Goal: Find specific page/section: Find specific page/section

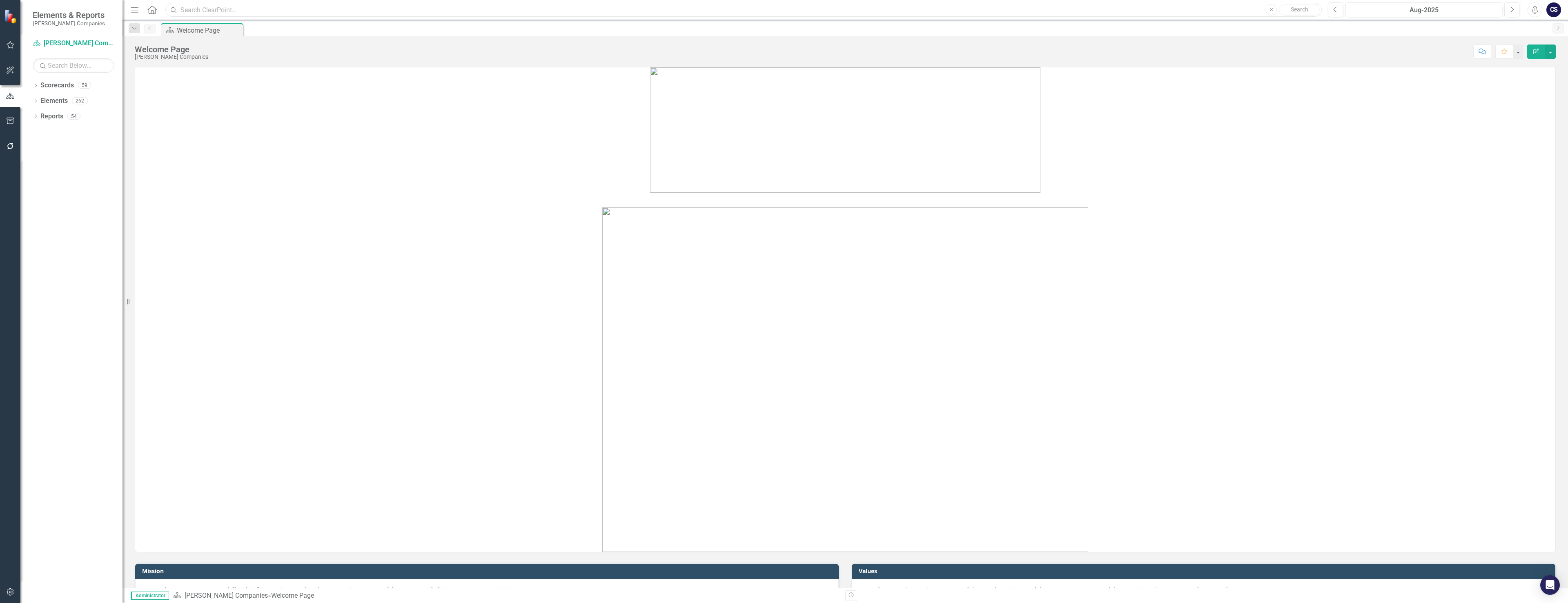
click at [228, 8] on input "text" at bounding box center [744, 10] width 1157 height 15
click at [215, 6] on input "G6 Mao" at bounding box center [744, 10] width 1157 height 15
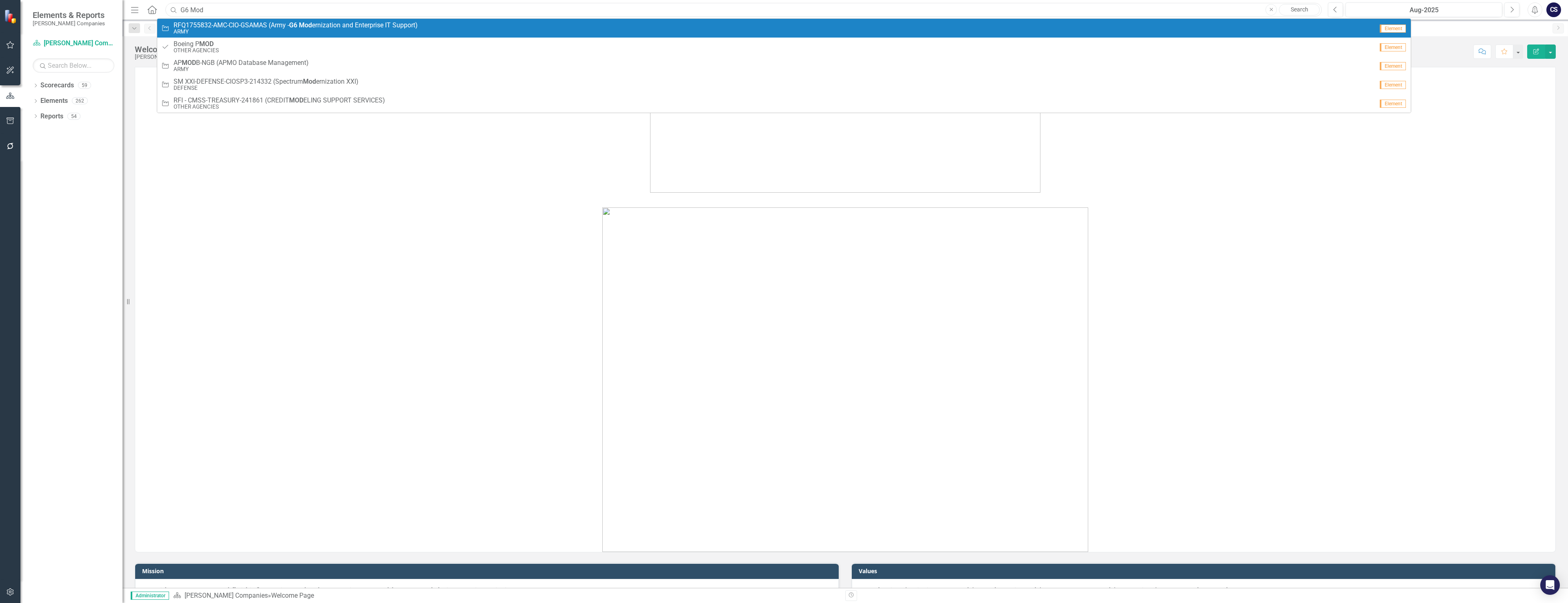
type input "G6 Mod"
click at [220, 26] on span "RFQ1755832-AMC-CIO-GSAMAS (Army - G6 Mod ernization and Enterprise IT Support)" at bounding box center [295, 25] width 244 height 7
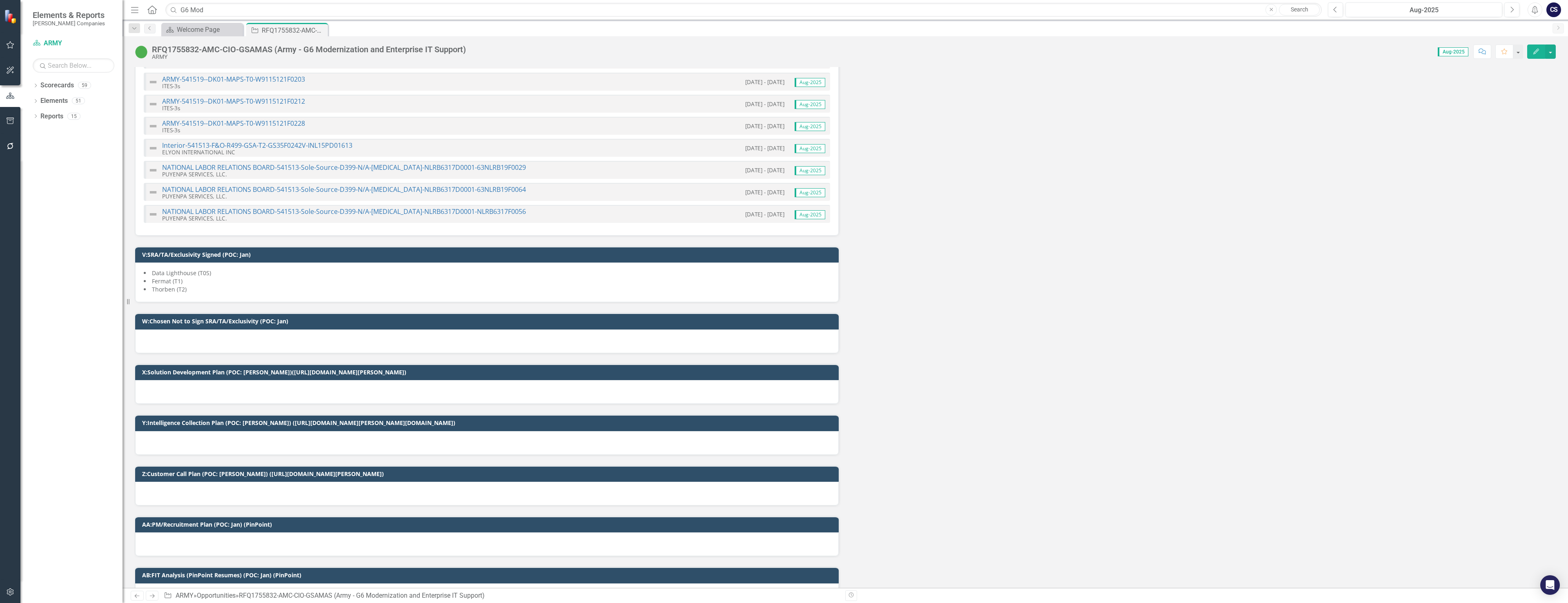
scroll to position [2818, 0]
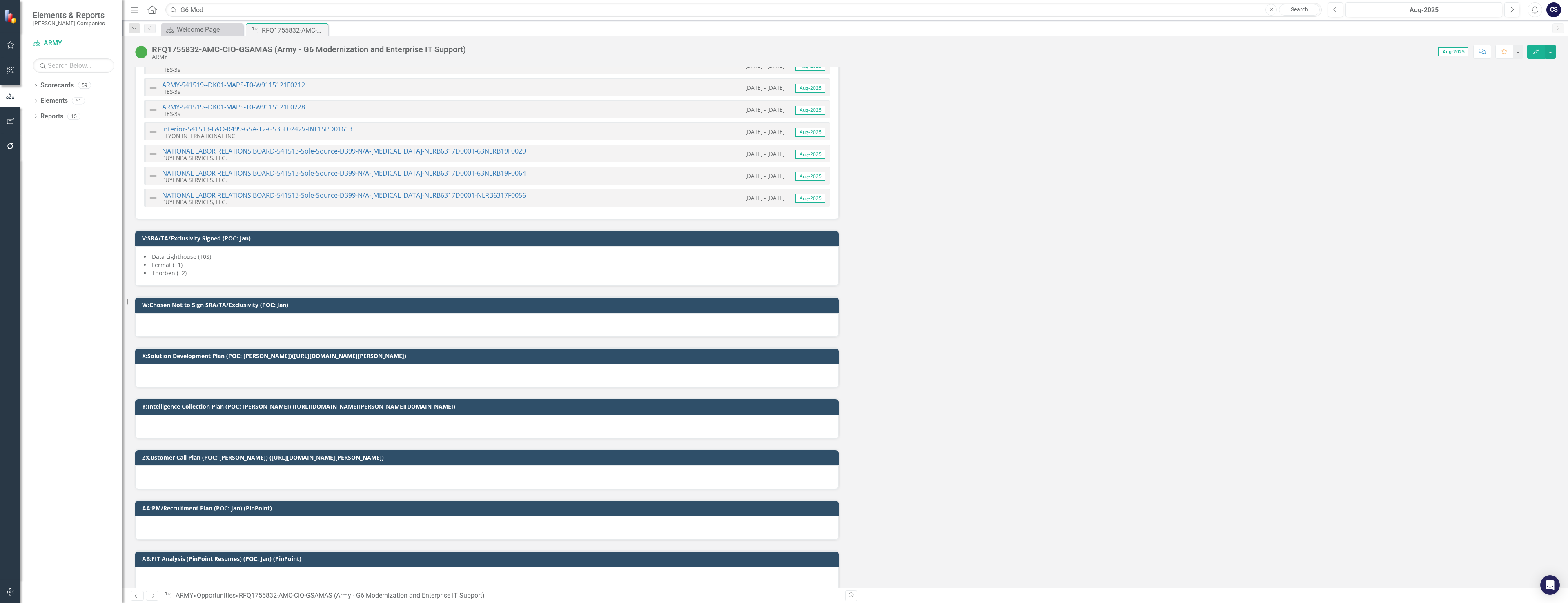
click at [206, 268] on li "Fermat (T1)" at bounding box center [487, 264] width 686 height 8
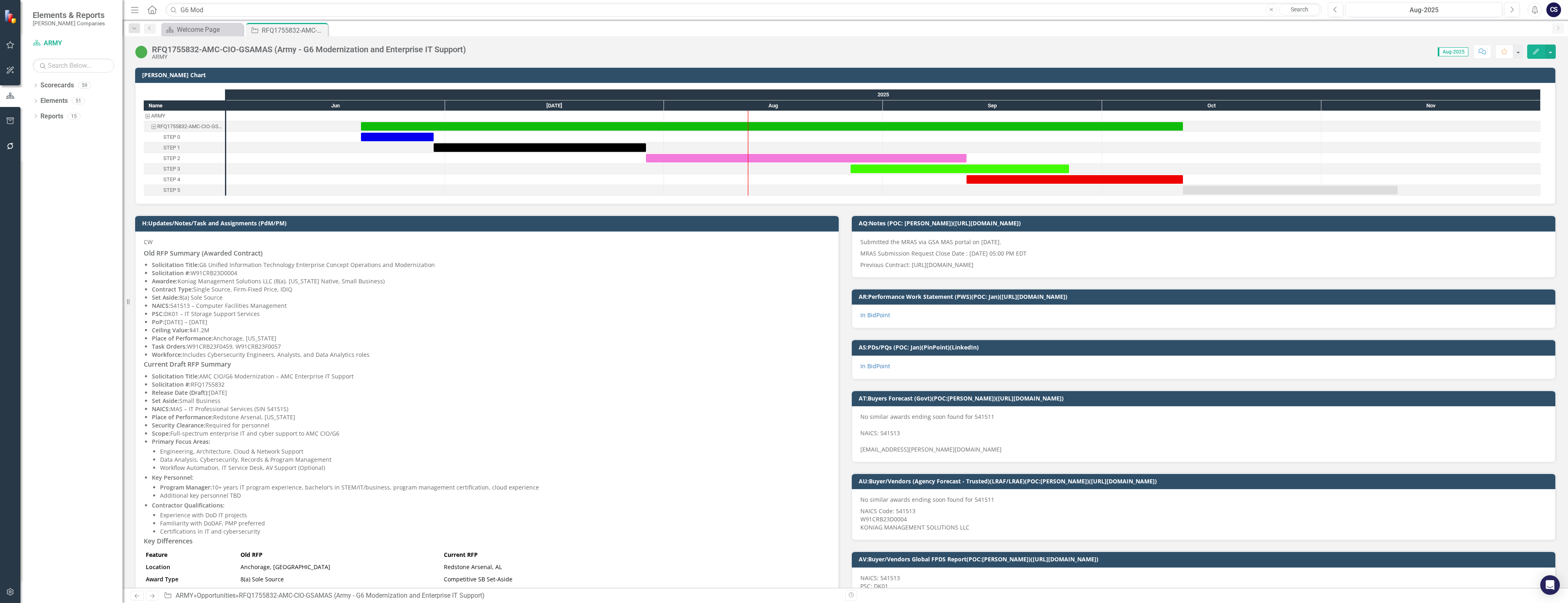
scroll to position [0, 0]
click at [204, 28] on div "Welcome Page" at bounding box center [203, 29] width 54 height 10
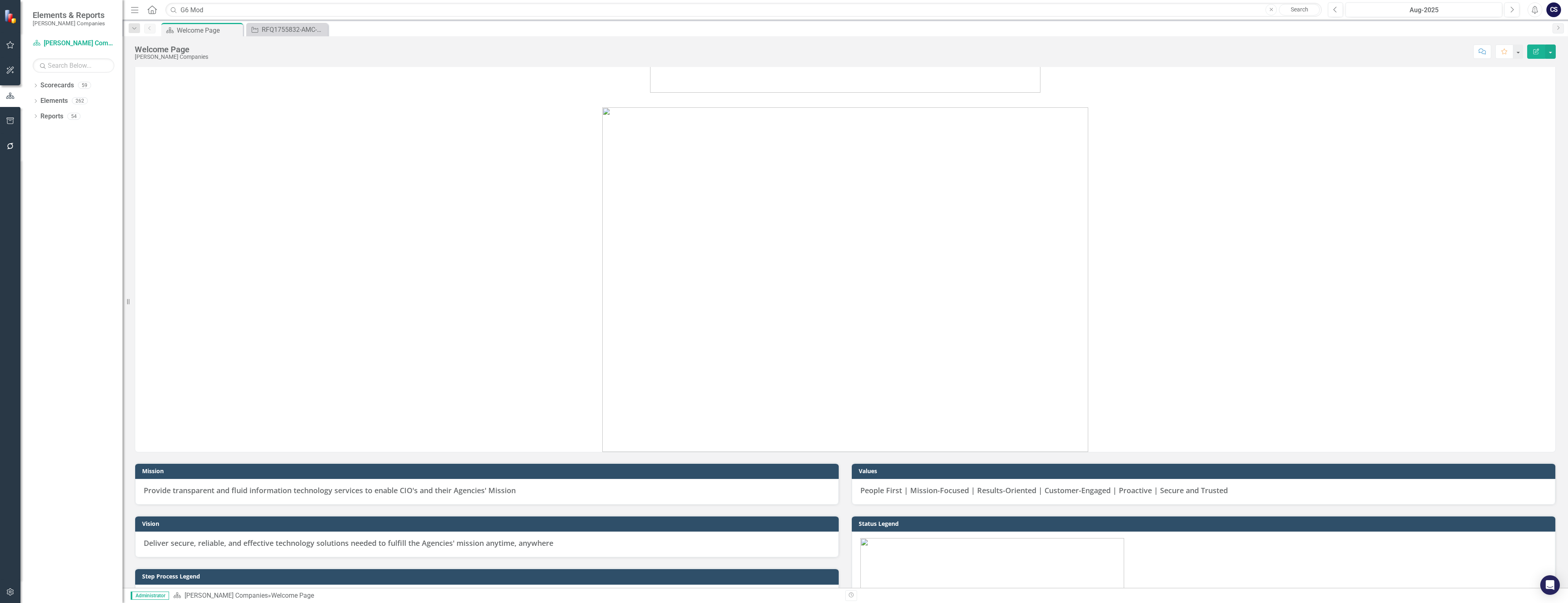
scroll to position [94, 0]
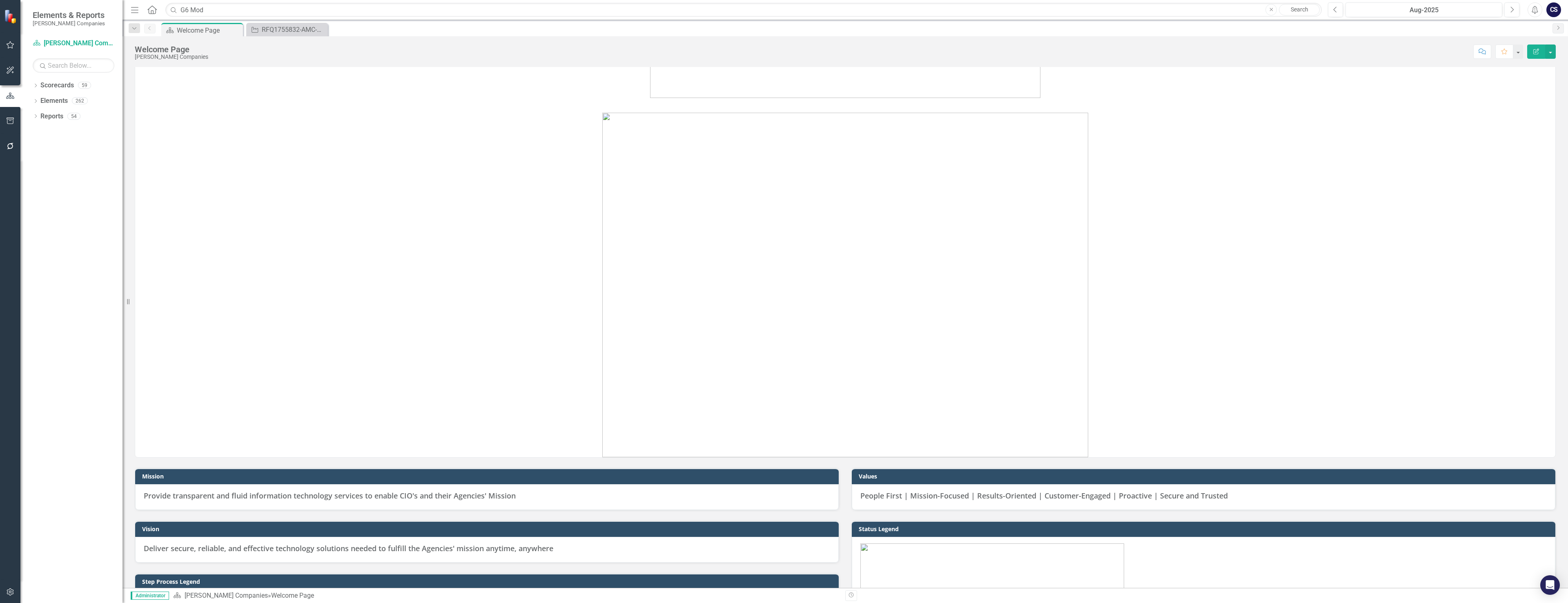
click at [754, 254] on img at bounding box center [844, 285] width 486 height 345
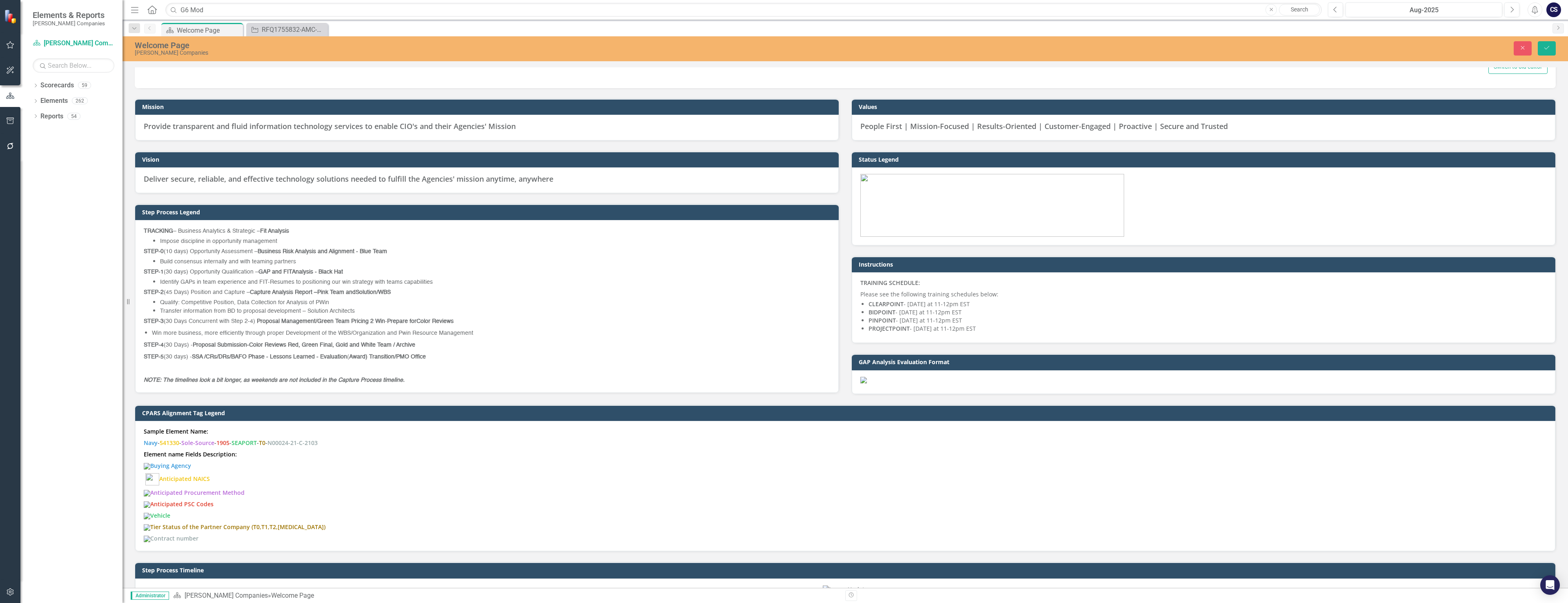
type textarea "<p><img style="display: block; margin-left: auto; margin-right: auto;" src="doc…"
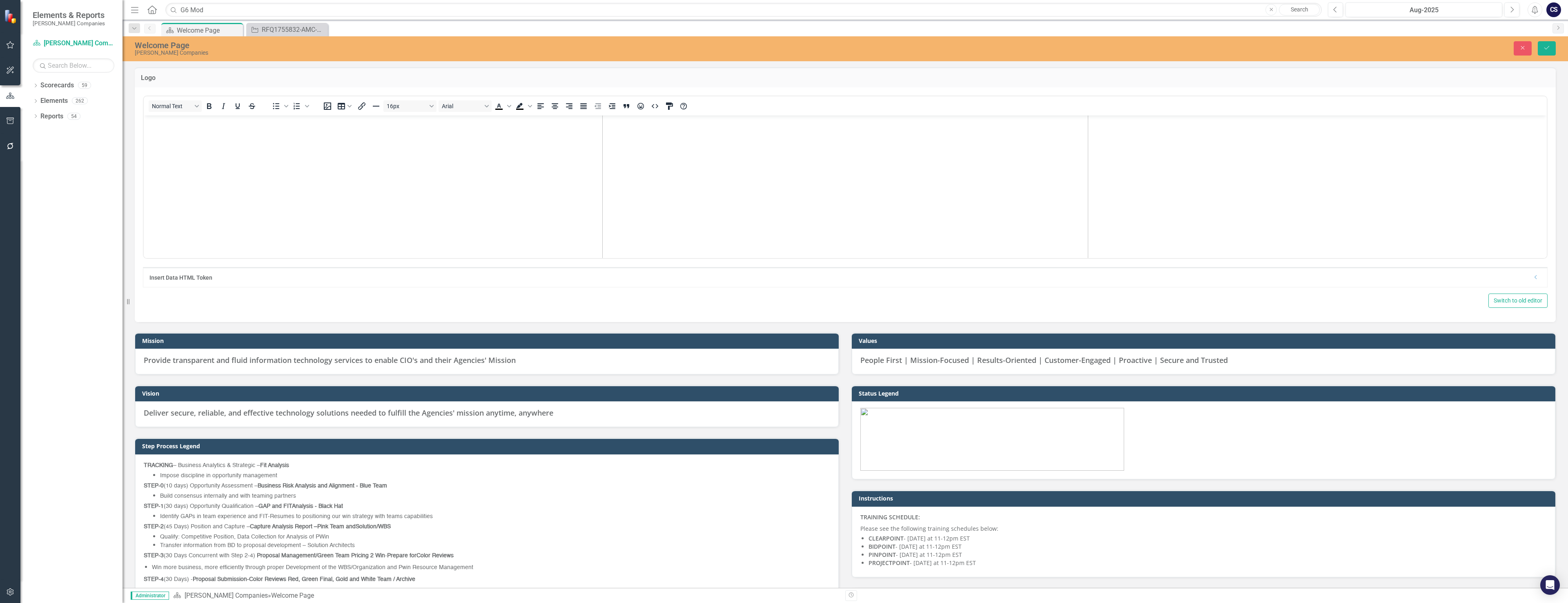
scroll to position [245, 0]
click at [774, 159] on img "Rich Text Area. Press ALT-0 for help." at bounding box center [844, 193] width 486 height 345
click at [774, 158] on img "Rich Text Area. Press ALT-0 for help." at bounding box center [844, 193] width 486 height 345
click at [774, 159] on img "Rich Text Area. Press ALT-0 for help." at bounding box center [844, 193] width 486 height 345
click at [1147, 174] on p "Rich Text Area. Press ALT-0 for help." at bounding box center [845, 193] width 1399 height 345
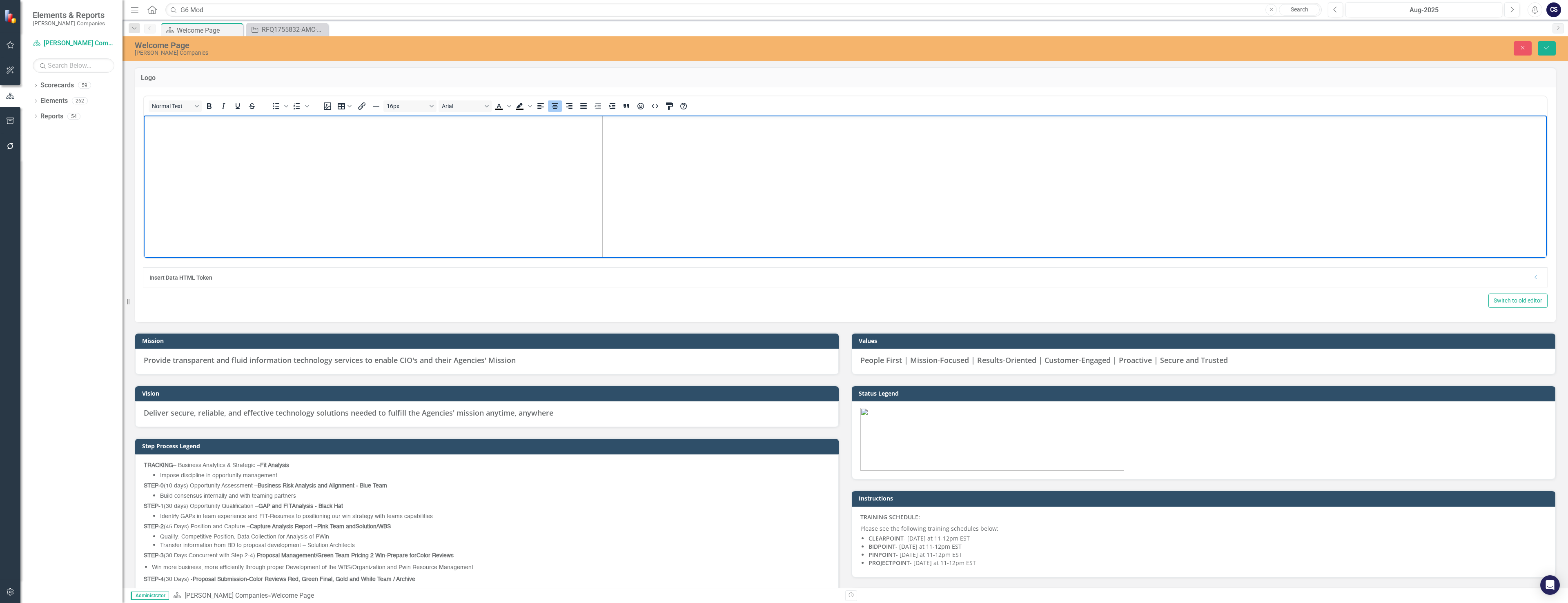
scroll to position [204, 0]
click at [1522, 50] on icon "Close" at bounding box center [1523, 47] width 7 height 5
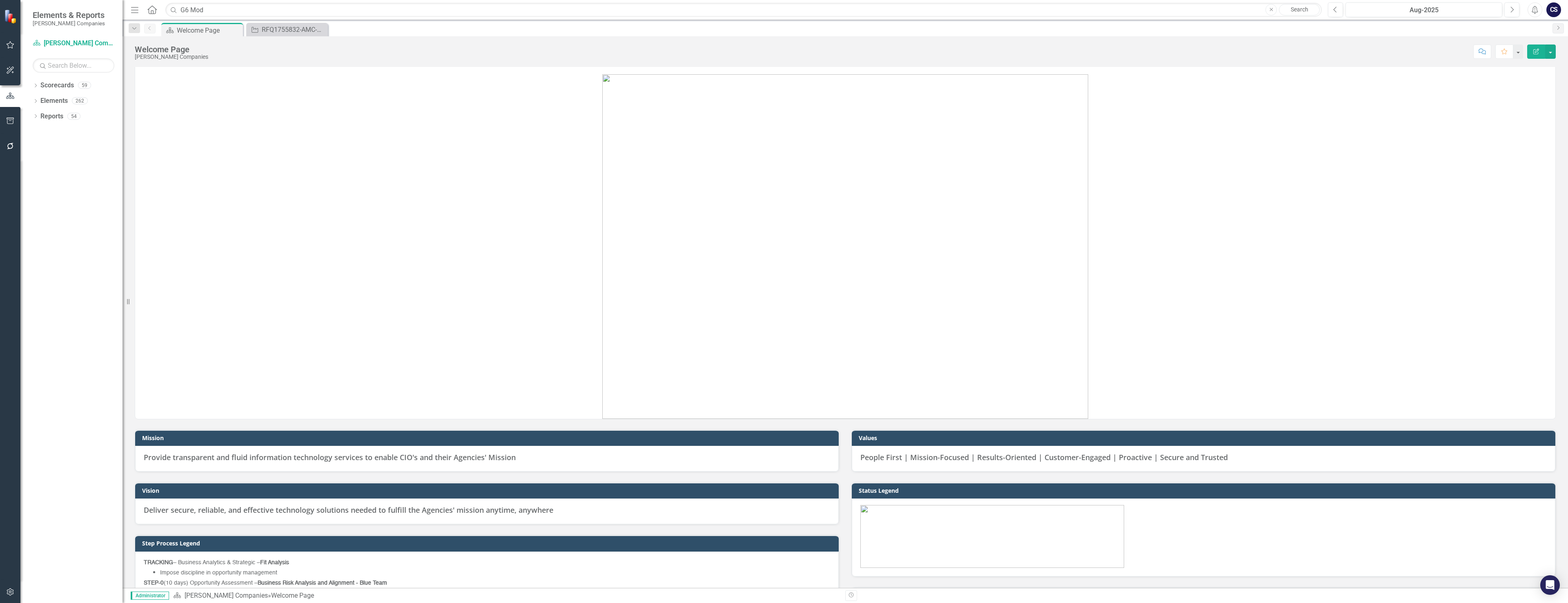
scroll to position [0, 0]
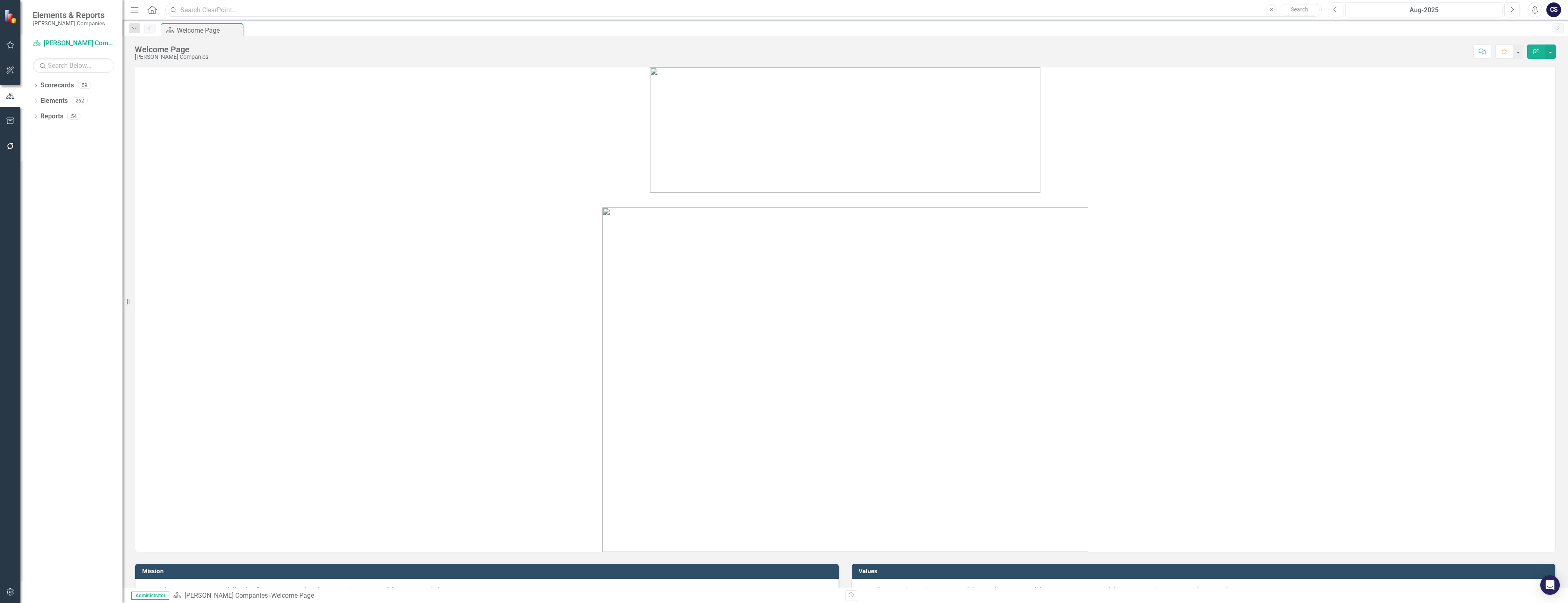
click at [192, 12] on input "text" at bounding box center [744, 10] width 1157 height 15
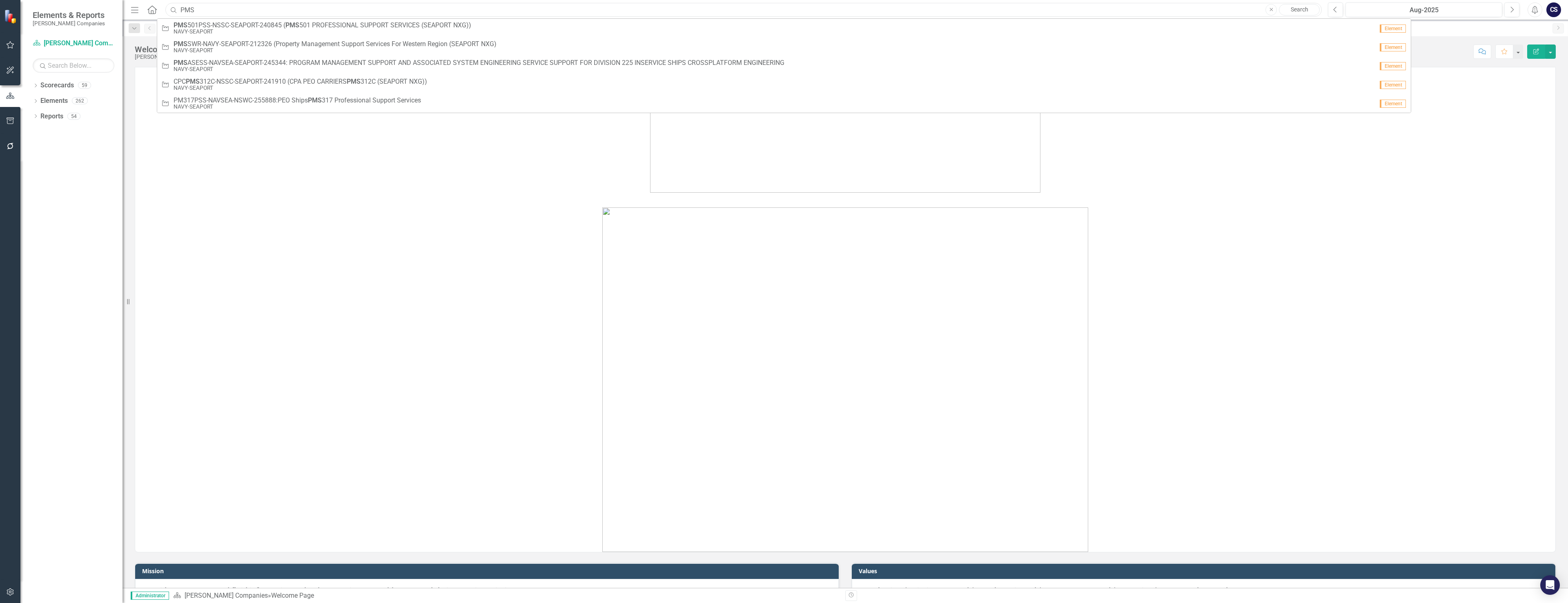
type input "PMS501"
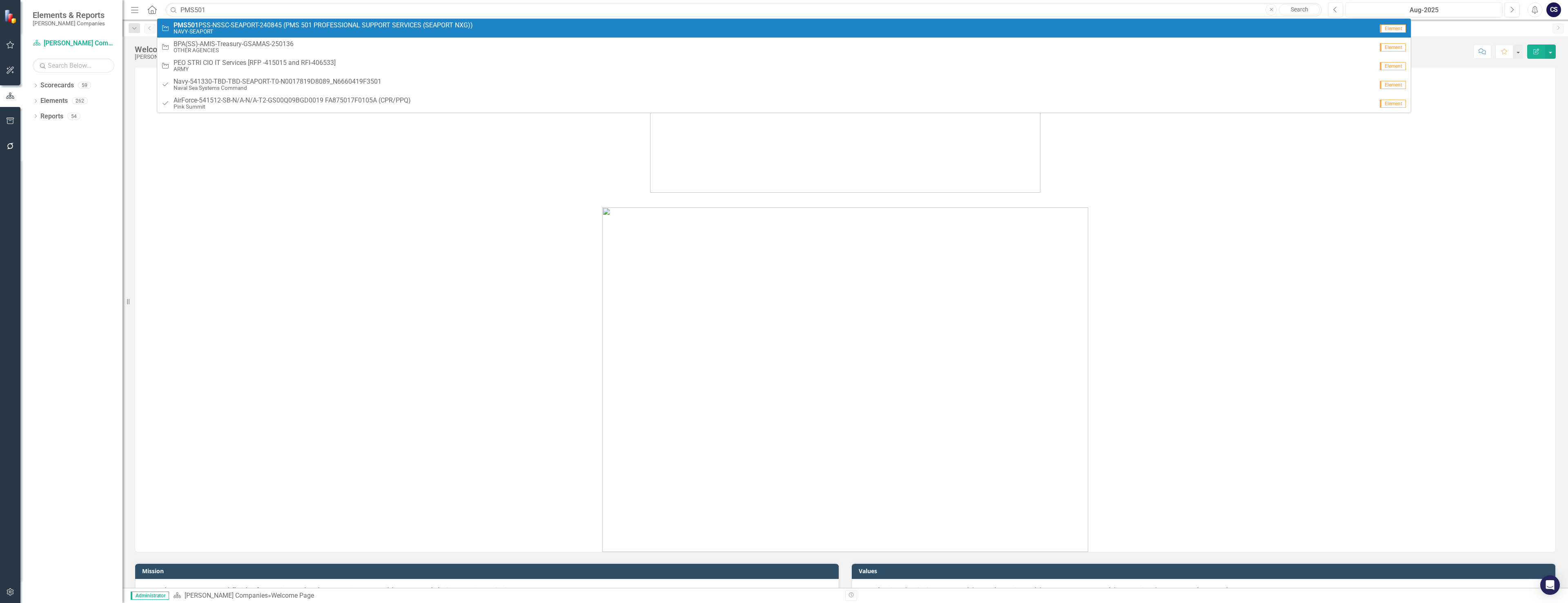
click at [240, 28] on span "PMS501 PSS-NSSC-SEAPORT-240845 (PMS 501 PROFESSIONAL SUPPORT SERVICES (SEAPORT …" at bounding box center [323, 25] width 300 height 7
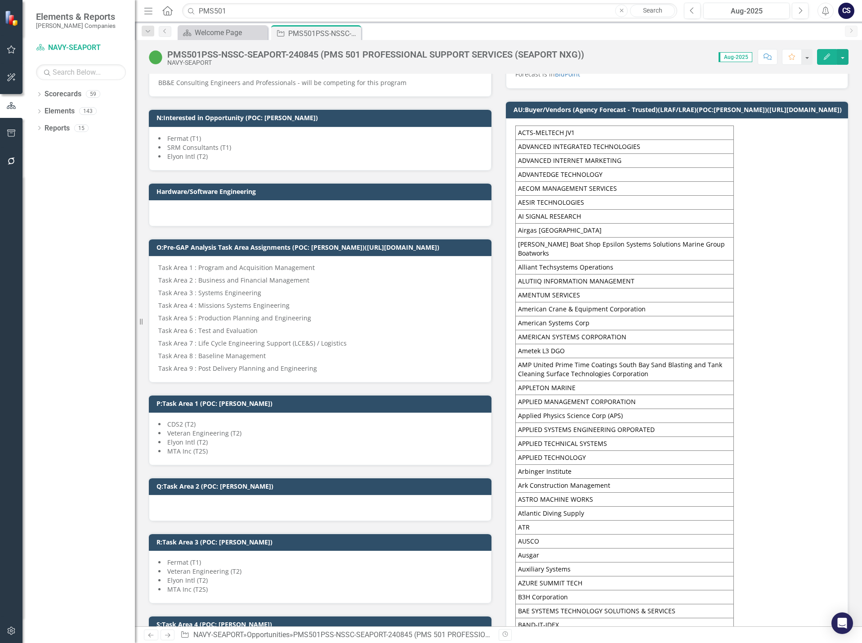
scroll to position [630, 0]
